Goal: Task Accomplishment & Management: Manage account settings

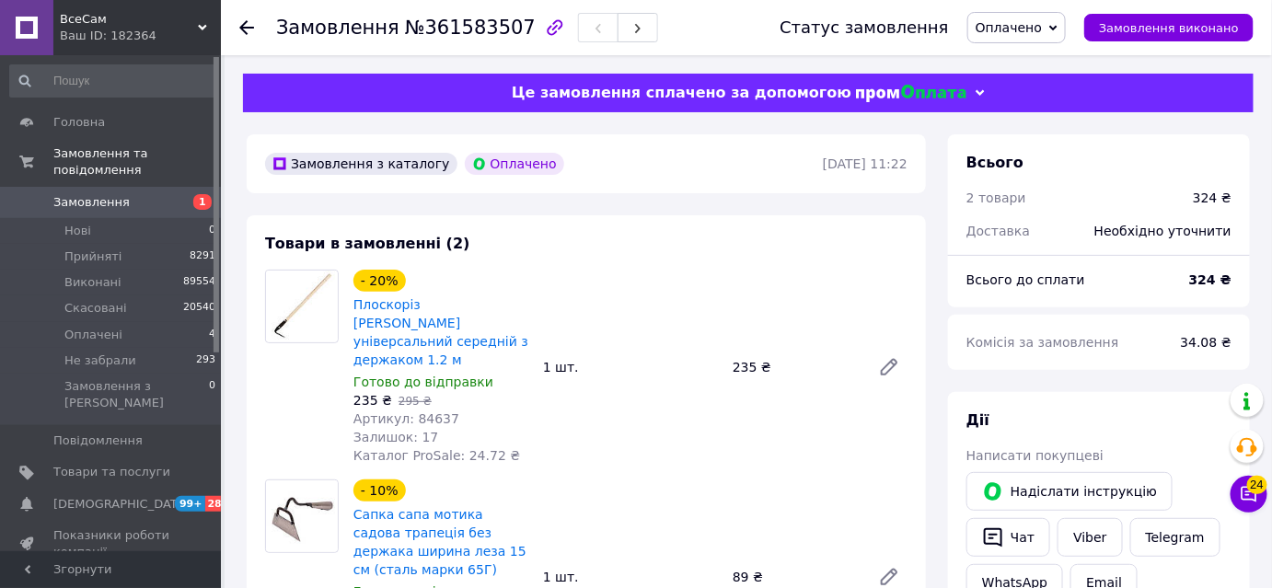
click at [1020, 30] on span "Оплачено" at bounding box center [1009, 27] width 66 height 15
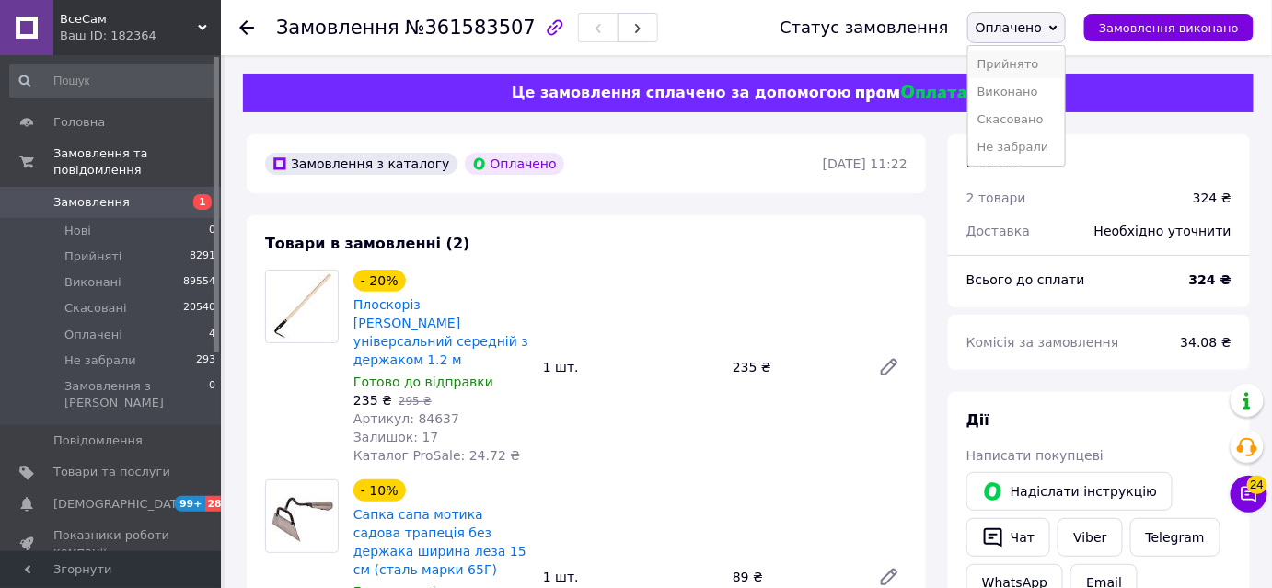
click at [1048, 55] on li "Прийнято" at bounding box center [1017, 65] width 97 height 28
click at [110, 327] on span "Оплачені" at bounding box center [93, 335] width 58 height 17
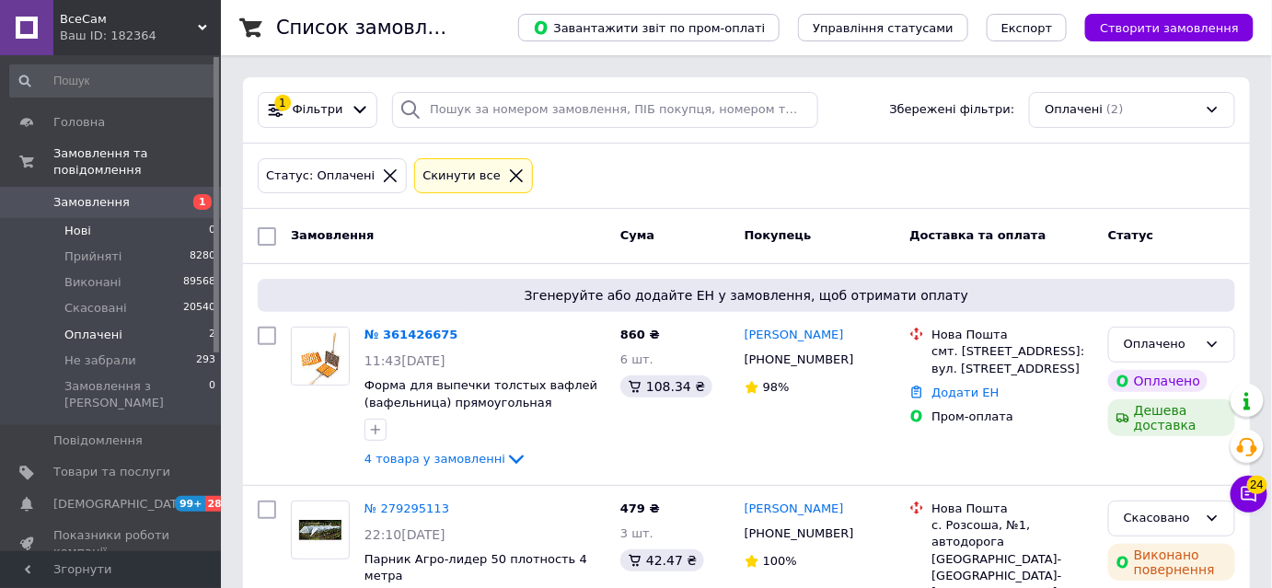
click at [69, 223] on span "Нові" at bounding box center [77, 231] width 27 height 17
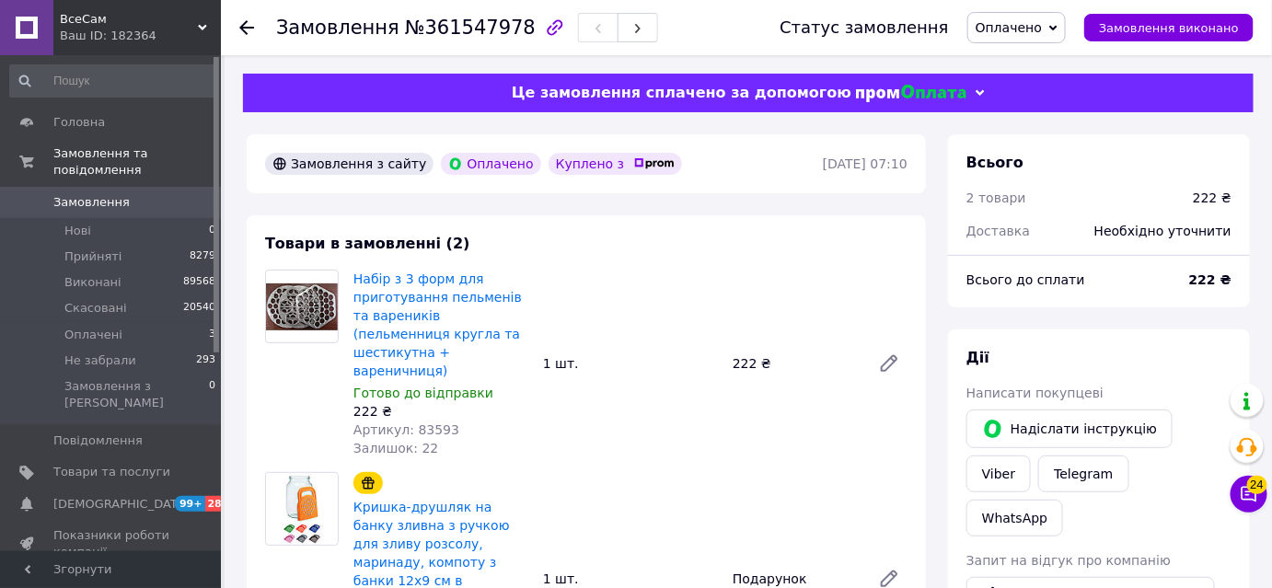
click at [1042, 24] on span "Оплачено" at bounding box center [1009, 27] width 66 height 15
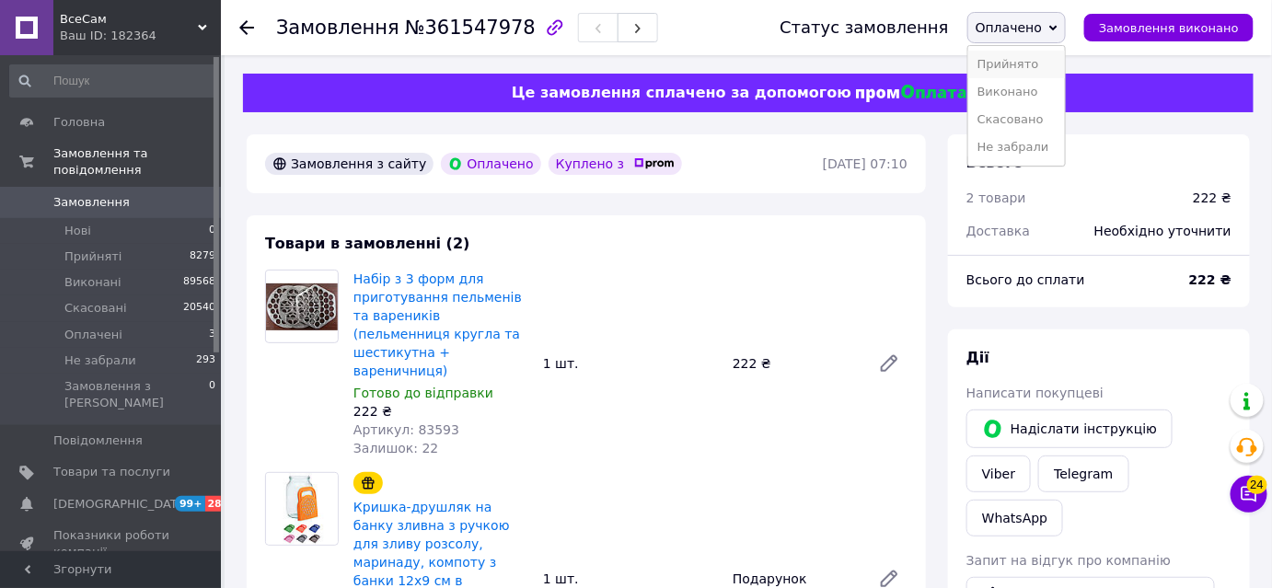
drag, startPoint x: 1050, startPoint y: 49, endPoint x: 1048, endPoint y: 65, distance: 16.7
click at [1048, 65] on li "Прийнято" at bounding box center [1017, 65] width 97 height 28
